Goal: Obtain resource: Download file/media

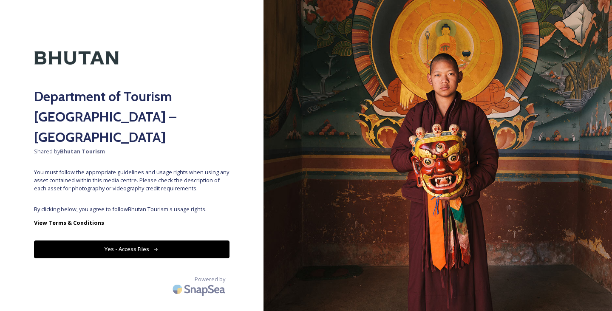
click at [147, 240] on button "Yes - Access Files" at bounding box center [131, 248] width 195 height 17
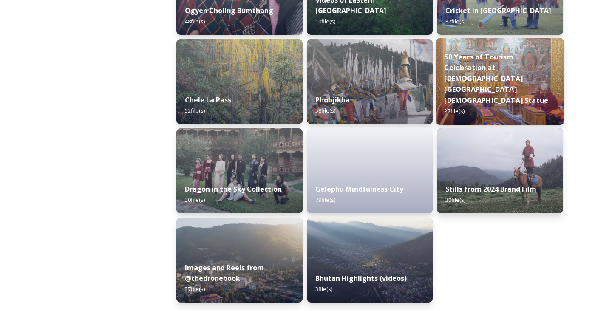
scroll to position [1435, 0]
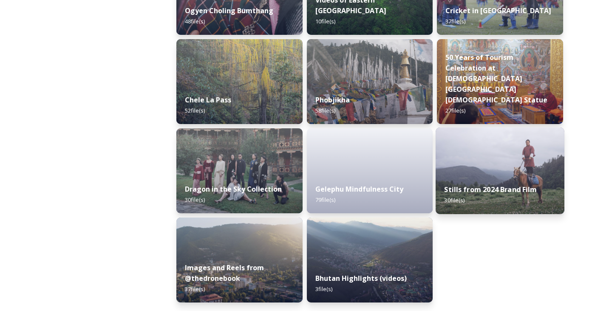
click at [486, 161] on img at bounding box center [499, 170] width 129 height 87
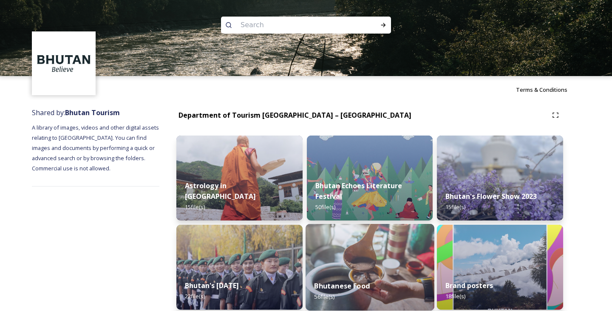
scroll to position [105, 0]
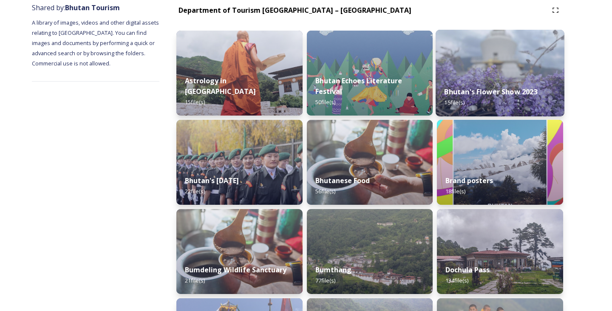
click at [486, 86] on div "Bhutan's Flower Show 2023 15 file(s)" at bounding box center [499, 97] width 129 height 39
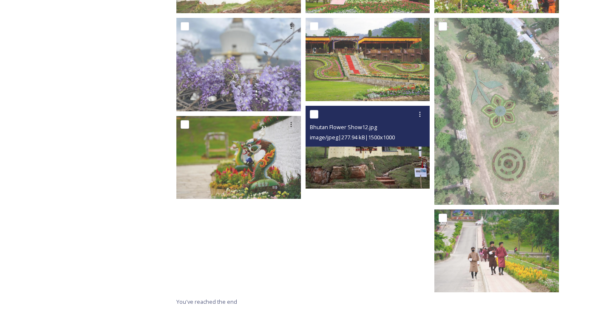
scroll to position [406, 0]
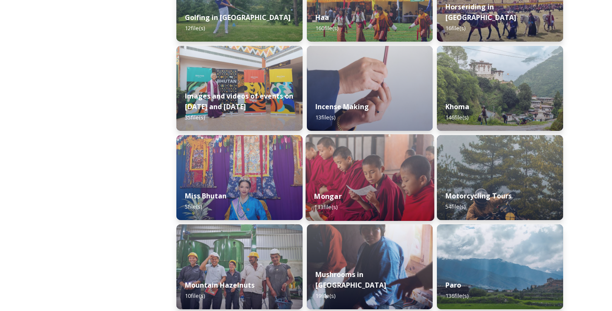
scroll to position [537, 0]
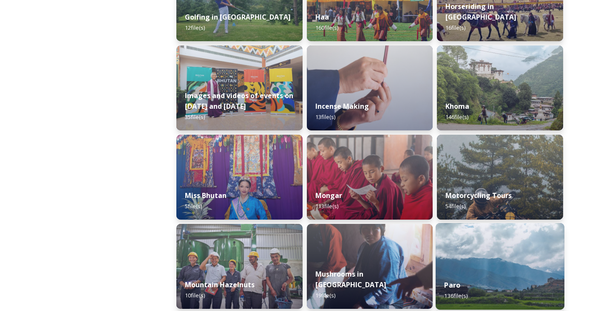
click at [471, 240] on img at bounding box center [499, 266] width 129 height 87
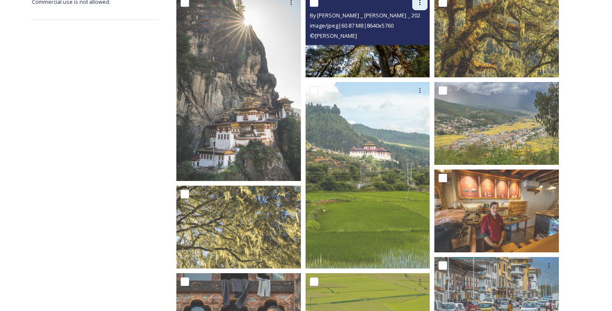
scroll to position [168, 0]
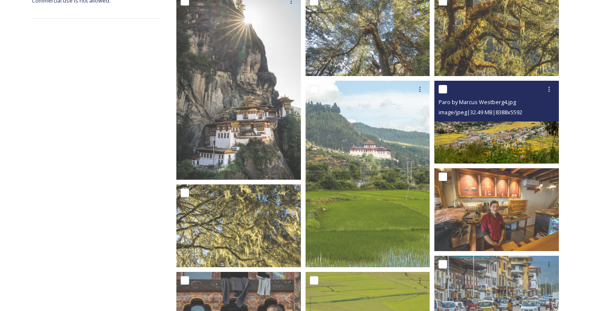
click at [517, 117] on div "Paro by Marcus Westberg4.jpg image/jpeg | 32.49 MB | 8388 x 5592" at bounding box center [496, 101] width 124 height 41
click at [508, 130] on img at bounding box center [496, 121] width 124 height 83
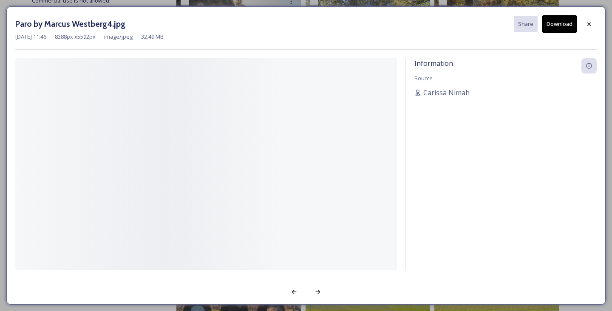
click at [508, 130] on div "Information Source [PERSON_NAME]" at bounding box center [491, 164] width 171 height 212
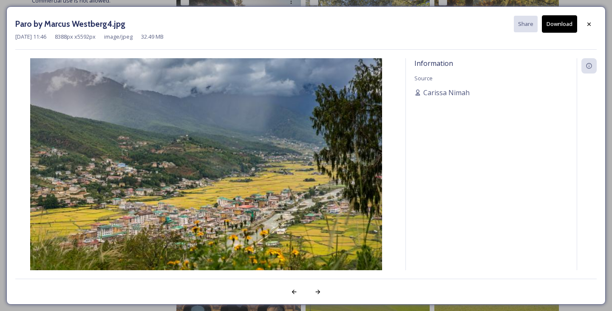
click at [312, 172] on img at bounding box center [206, 175] width 382 height 235
click at [403, 131] on div "Information Source [PERSON_NAME]" at bounding box center [305, 164] width 581 height 212
click at [588, 25] on icon at bounding box center [588, 24] width 7 height 7
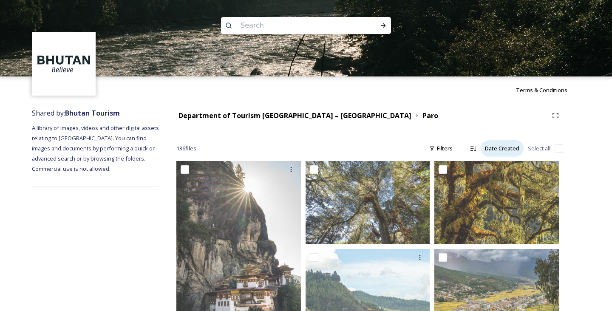
scroll to position [0, 0]
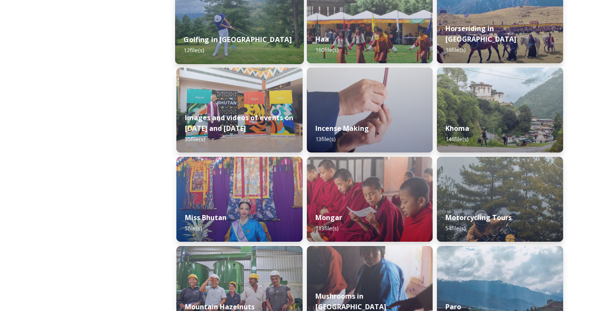
scroll to position [516, 0]
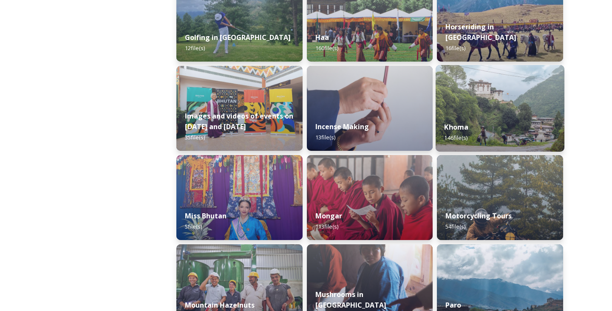
click at [545, 109] on img at bounding box center [499, 108] width 129 height 87
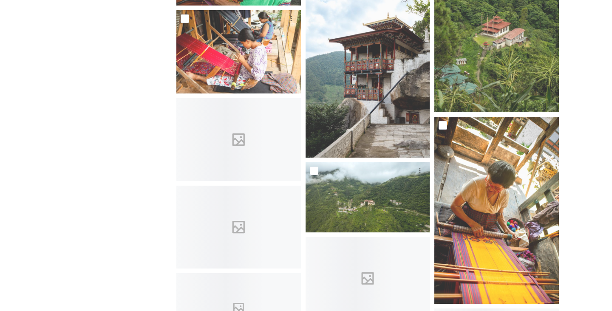
scroll to position [3445, 0]
